Goal: Use online tool/utility: Utilize a website feature to perform a specific function

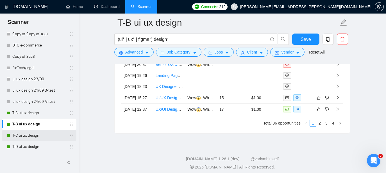
scroll to position [1738, 0]
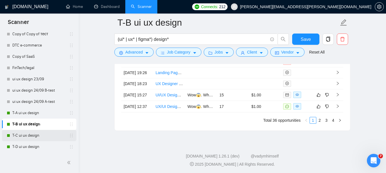
click at [29, 134] on link "T-C ui ux design" at bounding box center [38, 135] width 53 height 11
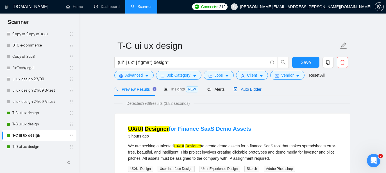
click at [249, 88] on span "Auto Bidder" at bounding box center [248, 89] width 28 height 4
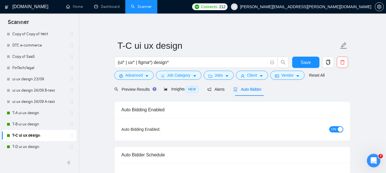
radio input "false"
radio input "true"
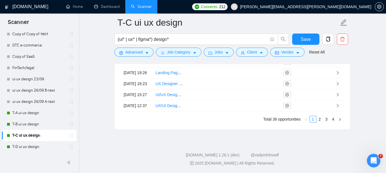
scroll to position [1645, 0]
click at [320, 118] on link "2" at bounding box center [320, 119] width 6 height 6
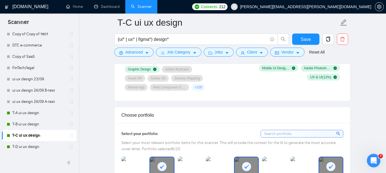
scroll to position [510, 0]
